Goal: Navigation & Orientation: Find specific page/section

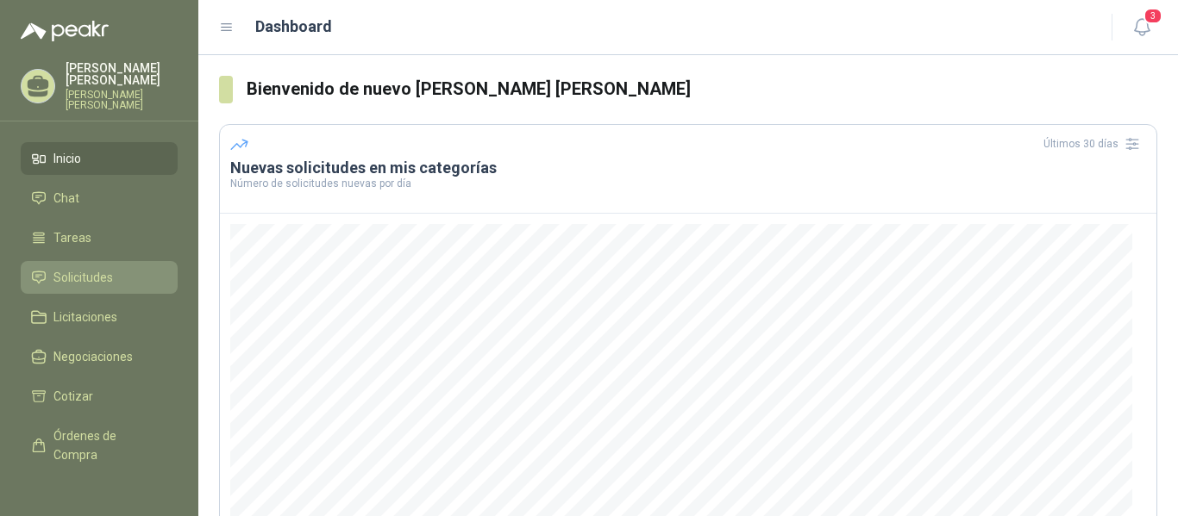
click at [86, 276] on span "Solicitudes" at bounding box center [82, 277] width 59 height 19
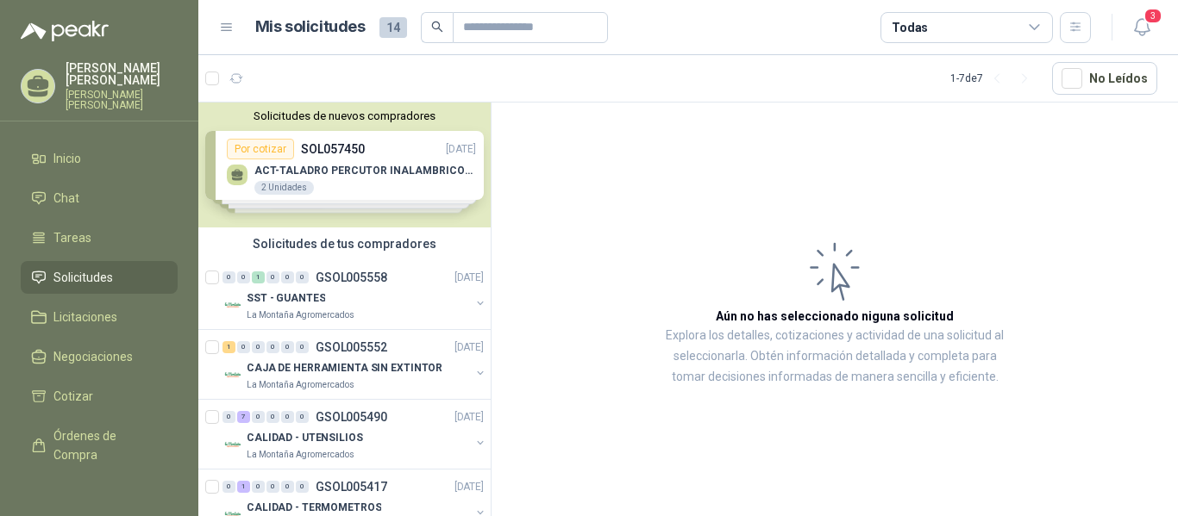
click at [21, 261] on link "Solicitudes" at bounding box center [99, 277] width 157 height 33
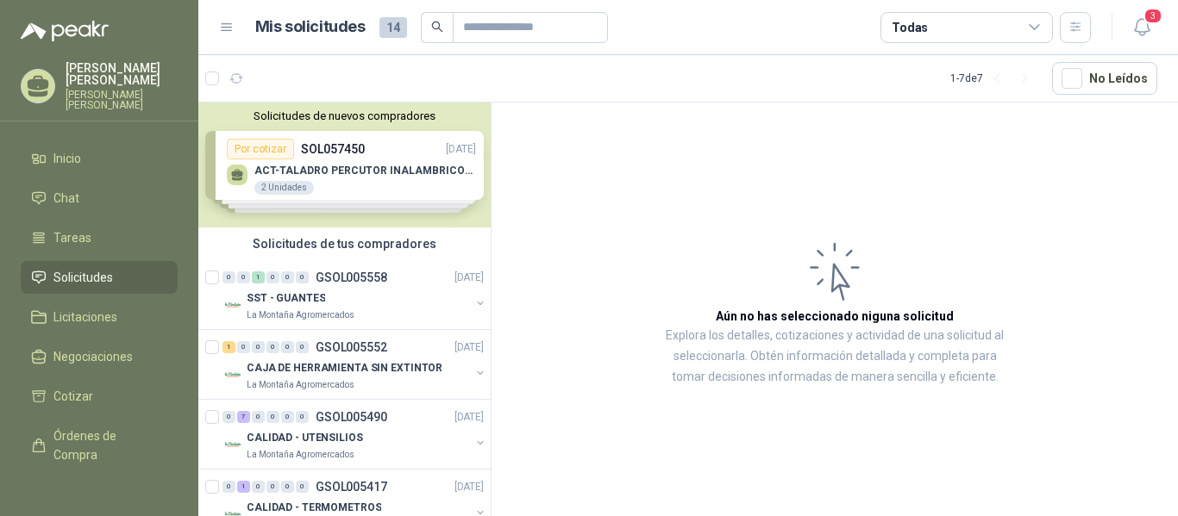
click at [21, 261] on link "Solicitudes" at bounding box center [99, 277] width 157 height 33
